Goal: Task Accomplishment & Management: Complete application form

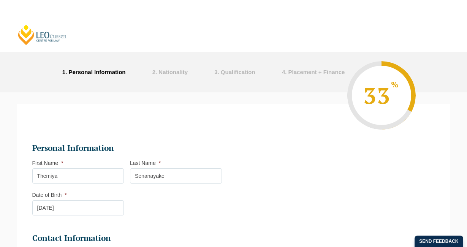
select select "[DEMOGRAPHIC_DATA]"
select select "He/Him/His"
select select
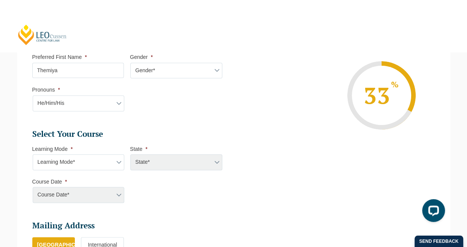
click at [100, 154] on select "Learning Mode* Online Full Time Learning Online Part Time Learning Blended Full…" at bounding box center [79, 162] width 92 height 16
select select "Blended Part Time Learning"
click at [33, 154] on select "Learning Mode* Online Full Time Learning Online Part Time Learning Blended Full…" at bounding box center [79, 162] width 92 height 16
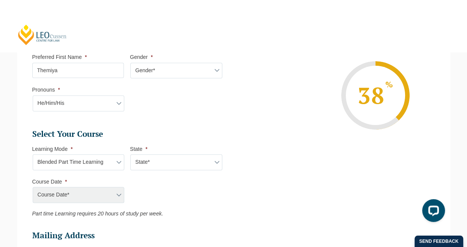
click at [165, 159] on select "State* ACT/NSW QLD VIC WA" at bounding box center [176, 162] width 92 height 16
select select "VIC"
click at [130, 154] on select "State* ACT/NSW QLD VIC WA" at bounding box center [176, 162] width 92 height 16
click at [113, 194] on select "Course Date* September 2025 (08-Sep-2025 to 17-Apr-2026) January 2026 (27-Jan-2…" at bounding box center [79, 195] width 92 height 16
select select "[DATE] ([DATE] to [DATE])"
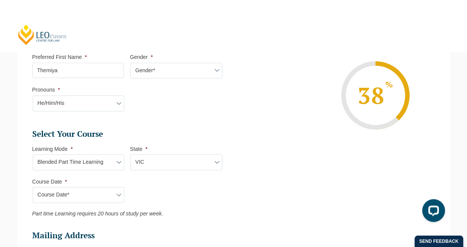
click at [33, 187] on select "Course Date* September 2025 (08-Sep-2025 to 17-Apr-2026) January 2026 (27-Jan-2…" at bounding box center [79, 195] width 92 height 16
type input "Intake 09 September 2025 PT"
type input "Practical Legal Training (VIC)"
select select "VIC PLT (SEP) 2025 Part Time Blended"
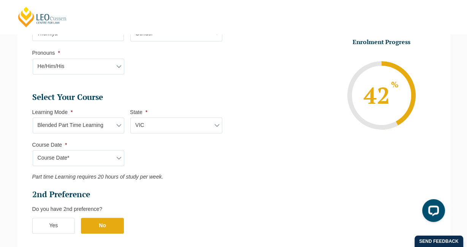
scroll to position [328, 0]
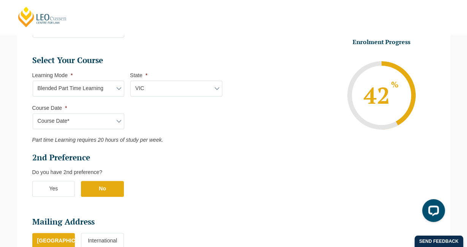
click at [65, 193] on label "Yes" at bounding box center [53, 189] width 43 height 16
click at [0, 0] on input "Yes" at bounding box center [0, 0] width 0 height 0
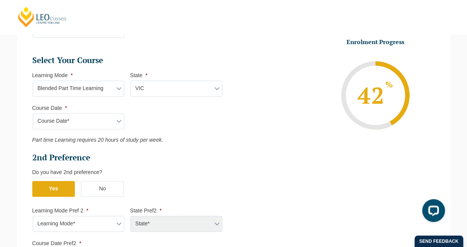
click at [77, 220] on select "Learning Mode* Online Full Time Learning Online Part Time Learning Blended Full…" at bounding box center [79, 224] width 92 height 16
click at [107, 188] on label "No" at bounding box center [102, 189] width 43 height 16
click at [0, 0] on input "No" at bounding box center [0, 0] width 0 height 0
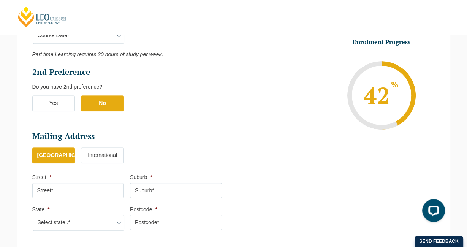
scroll to position [435, 0]
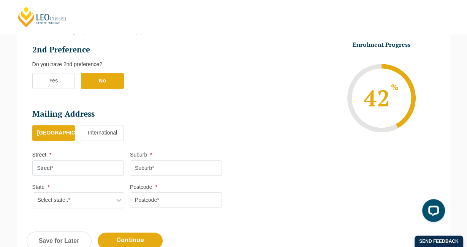
click at [102, 158] on li "Street *" at bounding box center [81, 163] width 98 height 24
click at [102, 160] on input "Street *" at bounding box center [78, 167] width 92 height 15
type input "307/12 Olive York Way"
type input "Brunswick West"
select select "VIC"
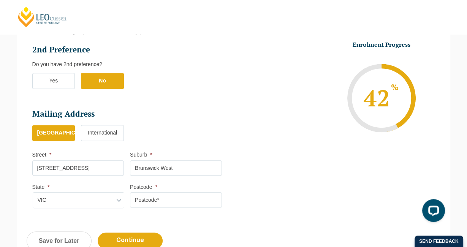
type input "3055"
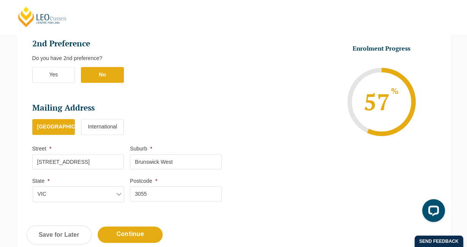
scroll to position [443, 0]
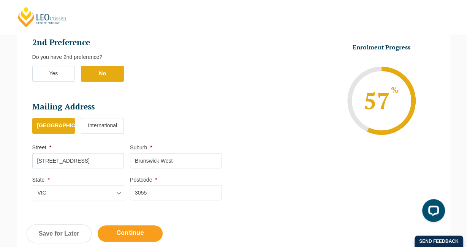
click at [132, 227] on input "Continue" at bounding box center [130, 233] width 65 height 16
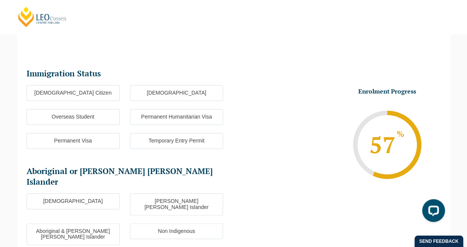
scroll to position [66, 0]
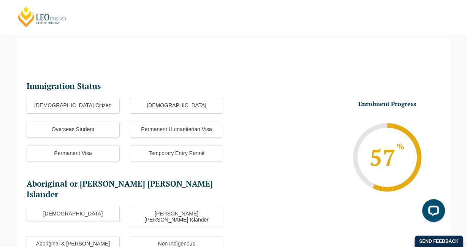
click at [104, 111] on label "Australian Citizen" at bounding box center [73, 106] width 93 height 16
click at [0, 0] on input "Australian Citizen" at bounding box center [0, 0] width 0 height 0
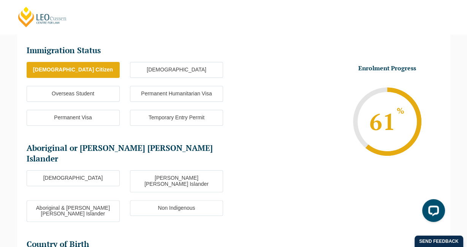
scroll to position [125, 0]
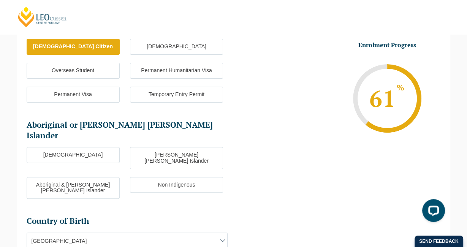
click at [156, 177] on label "Non Indigenous" at bounding box center [176, 185] width 93 height 16
click at [0, 0] on input "Non Indigenous" at bounding box center [0, 0] width 0 height 0
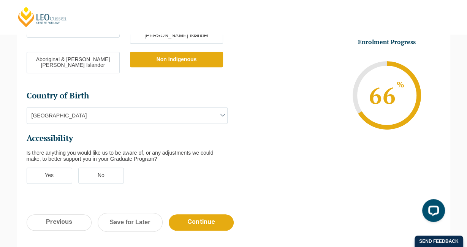
scroll to position [251, 0]
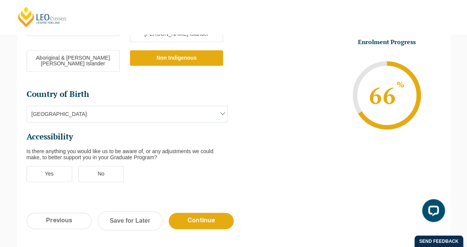
click at [112, 166] on label "No" at bounding box center [101, 174] width 46 height 16
click at [0, 0] on input "No" at bounding box center [0, 0] width 0 height 0
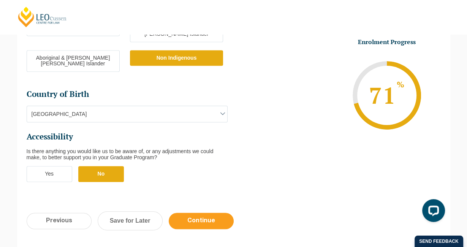
click at [208, 213] on input "Continue" at bounding box center [201, 221] width 65 height 16
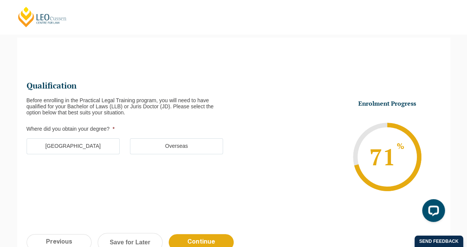
scroll to position [65, 0]
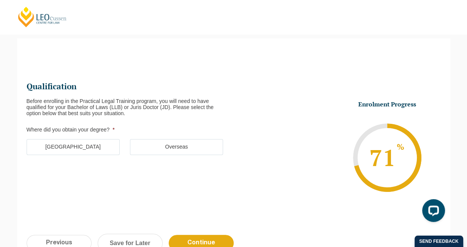
click at [101, 148] on label "Australia" at bounding box center [73, 147] width 93 height 16
click at [0, 0] on input "Australia" at bounding box center [0, 0] width 0 height 0
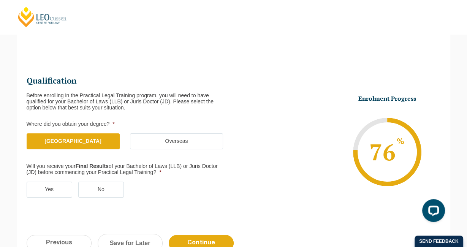
scroll to position [71, 0]
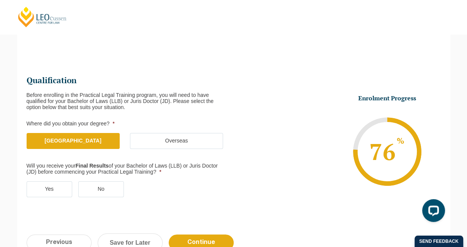
click at [111, 188] on label "No" at bounding box center [101, 189] width 46 height 16
click at [0, 0] on input "No" at bounding box center [0, 0] width 0 height 0
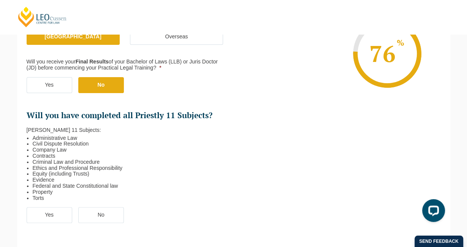
scroll to position [181, 0]
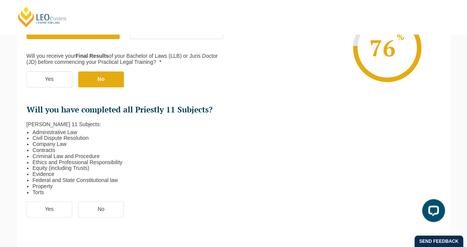
click at [63, 211] on label "Yes" at bounding box center [50, 209] width 46 height 16
click at [0, 0] on input "Yes" at bounding box center [0, 0] width 0 height 0
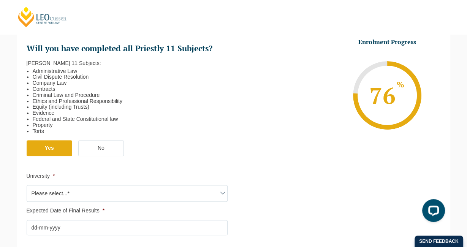
scroll to position [265, 0]
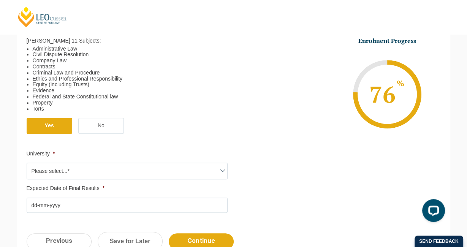
click at [125, 173] on span "Please select...*" at bounding box center [127, 171] width 200 height 16
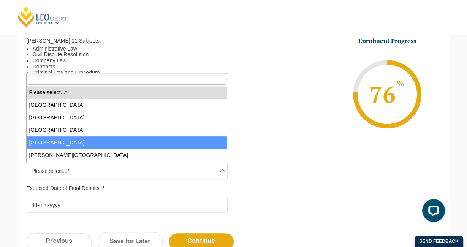
select select "Central Queensland University"
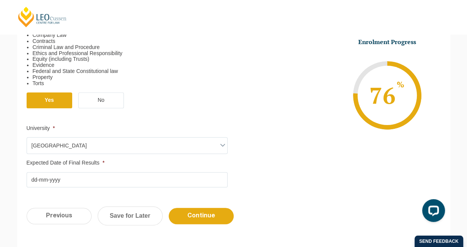
scroll to position [303, 0]
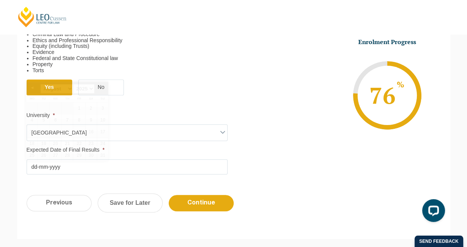
click at [78, 169] on input "Expected Date of Final Results *" at bounding box center [127, 166] width 201 height 15
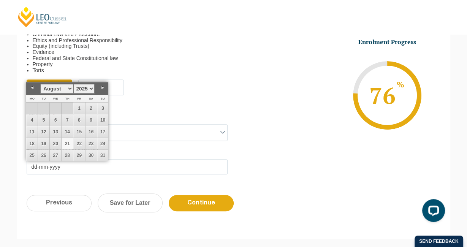
click at [78, 168] on input "Expected Date of Final Results *" at bounding box center [127, 166] width 201 height 15
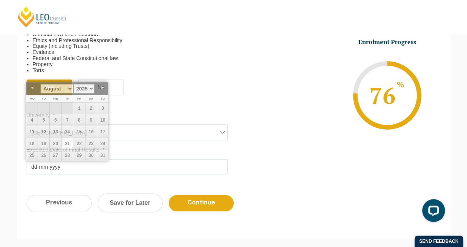
click at [210, 149] on label "Expected Date of Final Results *" at bounding box center [127, 150] width 201 height 6
click at [210, 159] on input "Expected Date of Final Results *" at bounding box center [127, 166] width 201 height 15
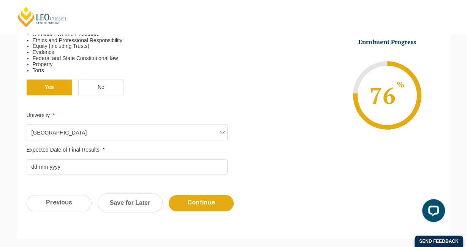
click at [200, 161] on input "Expected Date of Final Results *" at bounding box center [127, 166] width 201 height 15
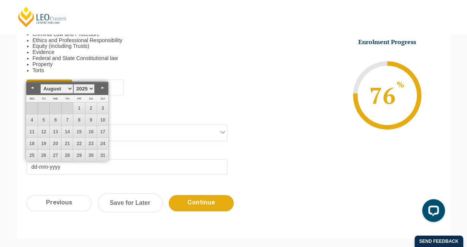
click at [69, 88] on select "January February March April May June July August September October November De…" at bounding box center [56, 88] width 33 height 9
click at [32, 107] on link "1" at bounding box center [31, 108] width 11 height 11
type input "01-09-2025"
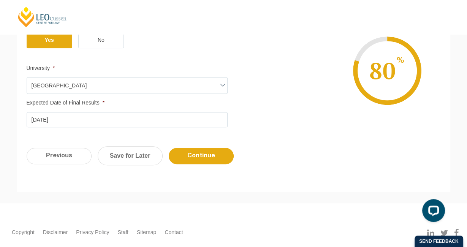
scroll to position [388, 0]
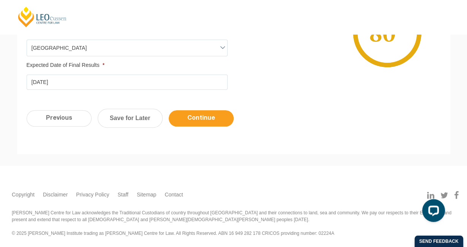
click at [207, 121] on input "Continue" at bounding box center [201, 118] width 65 height 16
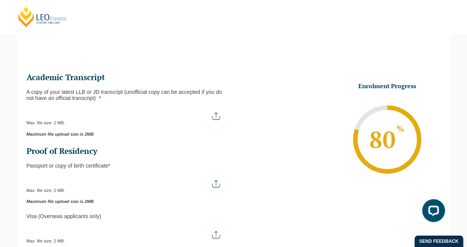
scroll to position [84, 0]
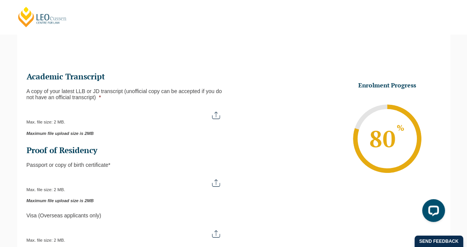
click at [213, 183] on input "Passport or Copy of Birth Certificate *" at bounding box center [127, 180] width 201 height 13
type input "C:\fakepath\Passport.pdf"
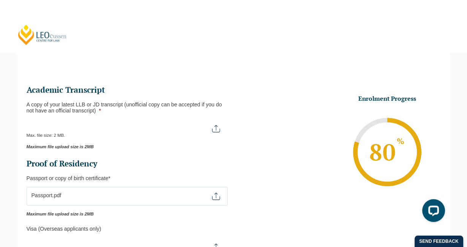
scroll to position [121, 0]
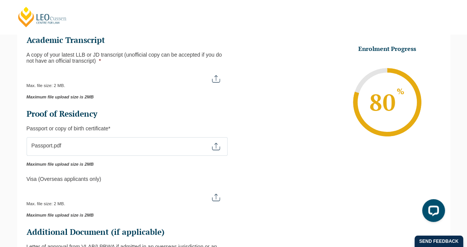
click at [188, 85] on div "Max. file size: 2 MB." at bounding box center [127, 78] width 201 height 19
click at [211, 82] on input "A copy of your latest LLB or JD transcript (unofficial copy can be accepted if …" at bounding box center [127, 75] width 201 height 13
type input "C:\fakepath\Transcript.pdf"
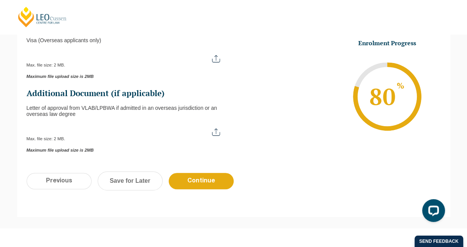
scroll to position [323, 0]
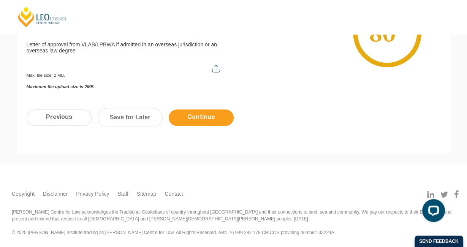
click at [199, 118] on input "Continue" at bounding box center [201, 117] width 65 height 16
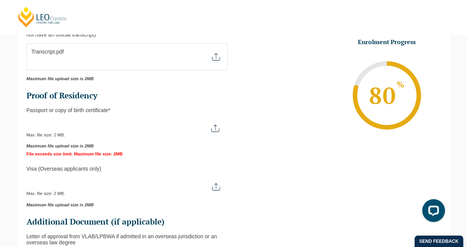
scroll to position [183, 0]
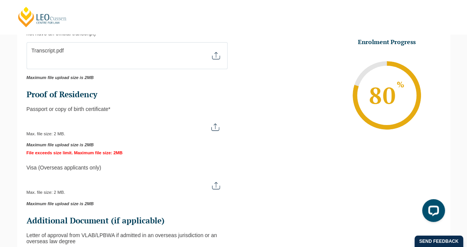
click at [213, 125] on input "Passport or Copy of Birth Certificate *" at bounding box center [127, 124] width 200 height 13
type input "C:\fakepath\IMG_5674.JPG"
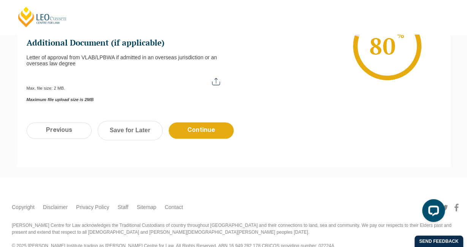
scroll to position [366, 0]
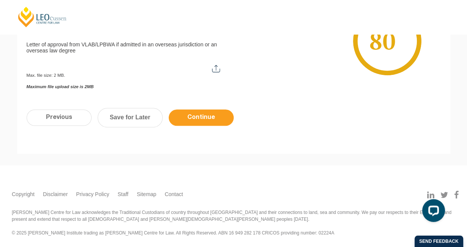
click at [207, 117] on input "Continue" at bounding box center [201, 117] width 65 height 16
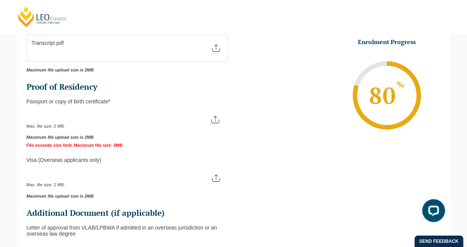
scroll to position [192, 0]
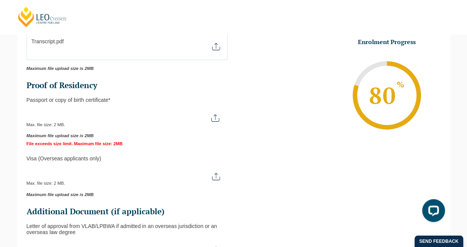
click at [141, 116] on input "Passport or Copy of Birth Certificate *" at bounding box center [127, 115] width 200 height 13
type input "C:\fakepath\Passport.zip"
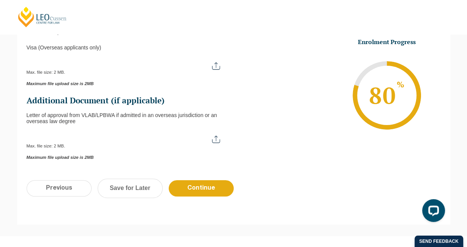
scroll to position [366, 0]
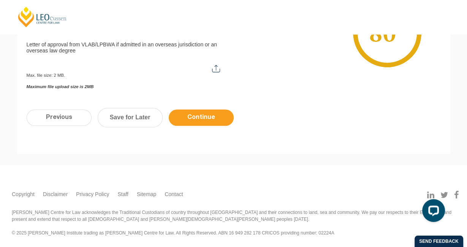
click at [201, 123] on input "Continue" at bounding box center [201, 117] width 65 height 16
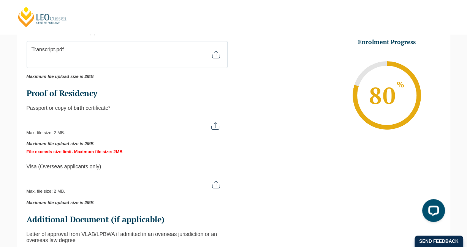
scroll to position [199, 0]
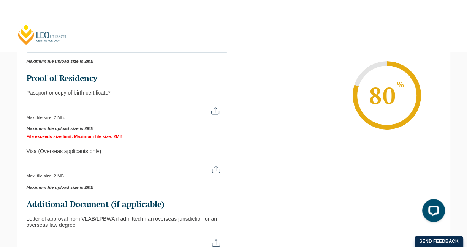
click at [180, 110] on input "Passport or Copy of Birth Certificate *" at bounding box center [127, 107] width 200 height 13
type input "C:\fakepath\Passport.jpg"
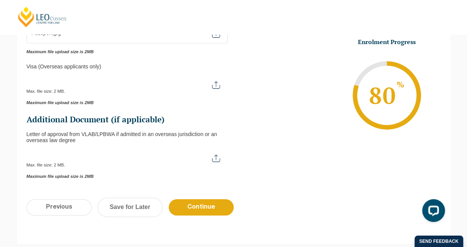
scroll to position [366, 0]
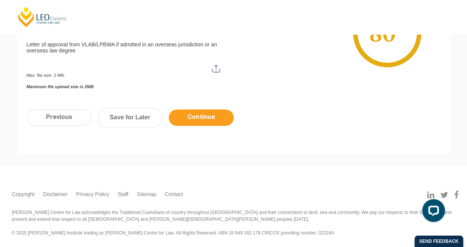
click at [207, 117] on input "Continue" at bounding box center [201, 117] width 65 height 16
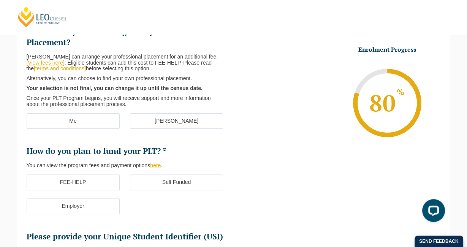
scroll to position [121, 0]
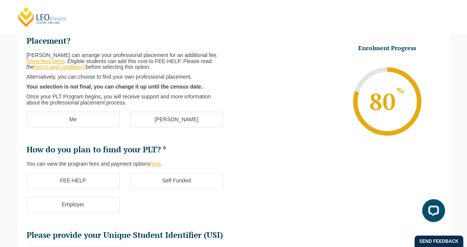
click at [172, 122] on label "[PERSON_NAME]" at bounding box center [176, 120] width 93 height 16
click at [0, 0] on input "[PERSON_NAME]" at bounding box center [0, 0] width 0 height 0
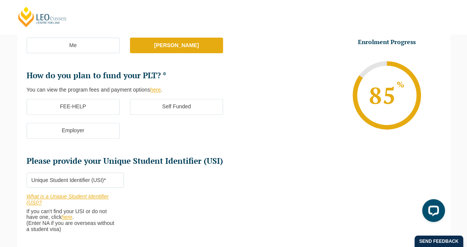
scroll to position [198, 0]
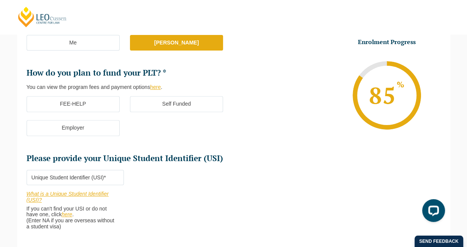
click at [109, 104] on label "FEE-HELP" at bounding box center [73, 104] width 93 height 16
click at [0, 0] on input "FEE-HELP" at bounding box center [0, 0] width 0 height 0
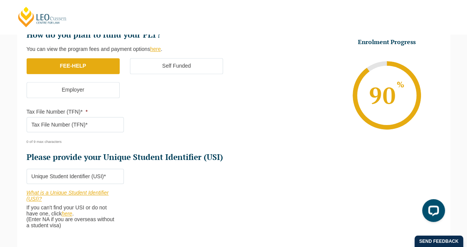
scroll to position [240, 0]
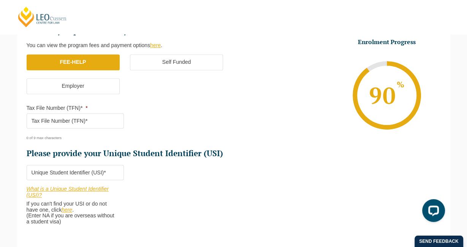
click at [87, 121] on input "Tax File Number (TFN)* *" at bounding box center [76, 120] width 98 height 15
paste input "9799119"
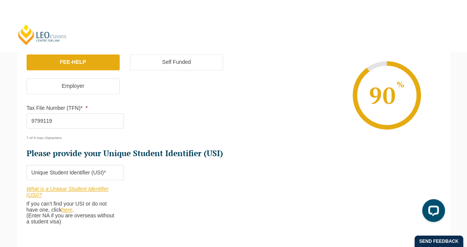
type input "9799119"
click at [76, 118] on input "9799119" at bounding box center [76, 120] width 98 height 15
click at [65, 170] on input "Please provide your Unique Student Identifier (USI) *" at bounding box center [76, 172] width 98 height 15
paste input "24S7YS93DG"
type input "24S7YS93DG"
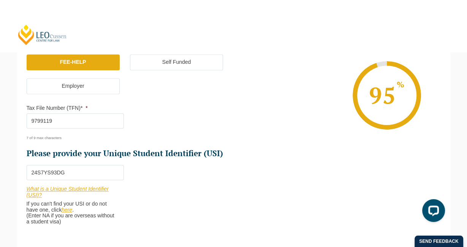
drag, startPoint x: 83, startPoint y: 123, endPoint x: 10, endPoint y: 123, distance: 72.9
click at [10, 123] on div "Please note that your information is saved on our server as you enter it. Congr…" at bounding box center [233, 80] width 467 height 456
paste input "97"
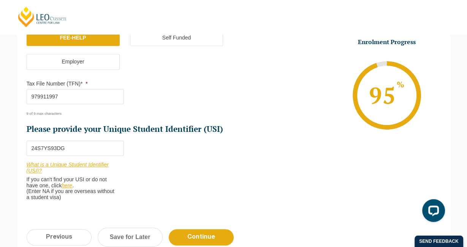
scroll to position [273, 0]
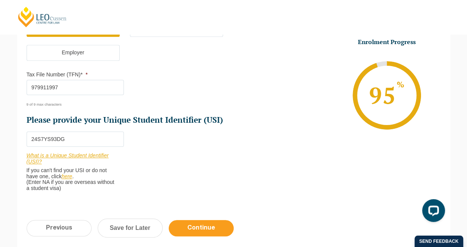
type input "979911997"
click at [189, 220] on input "Continue" at bounding box center [201, 228] width 65 height 16
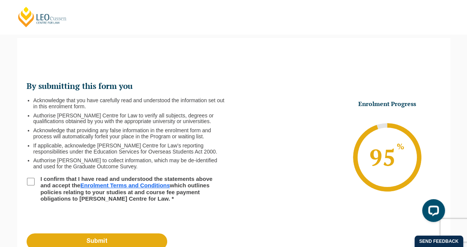
scroll to position [75, 0]
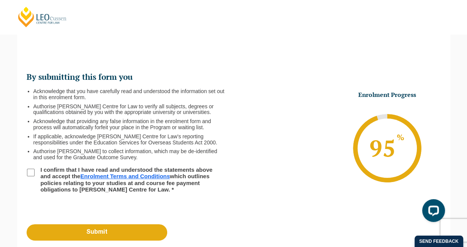
click at [32, 170] on input "I confirm that I have read and understood the statements above and accept the E…" at bounding box center [31, 173] width 8 height 8
checkbox input "true"
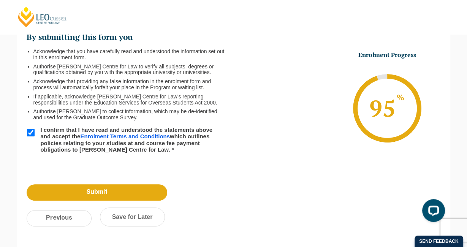
scroll to position [116, 0]
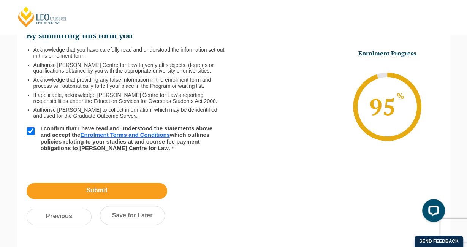
click at [104, 195] on input "Submit" at bounding box center [97, 191] width 140 height 16
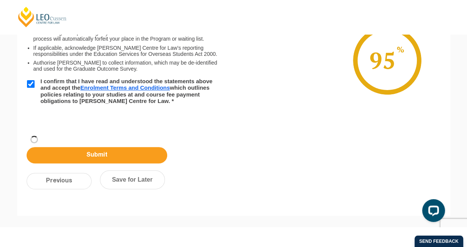
scroll to position [163, 0]
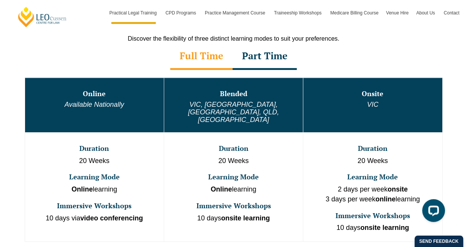
scroll to position [412, 0]
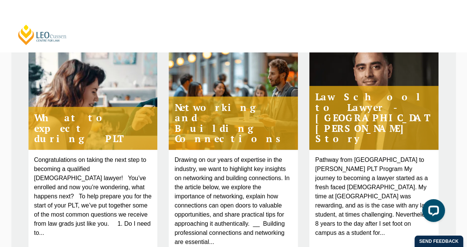
scroll to position [320, 0]
